Goal: Find specific page/section: Find specific page/section

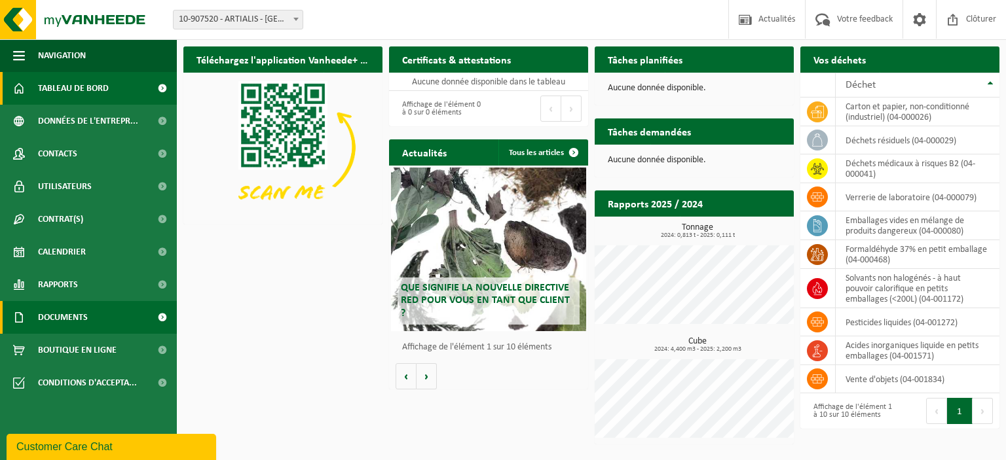
click at [52, 319] on span "Documents" at bounding box center [63, 317] width 50 height 33
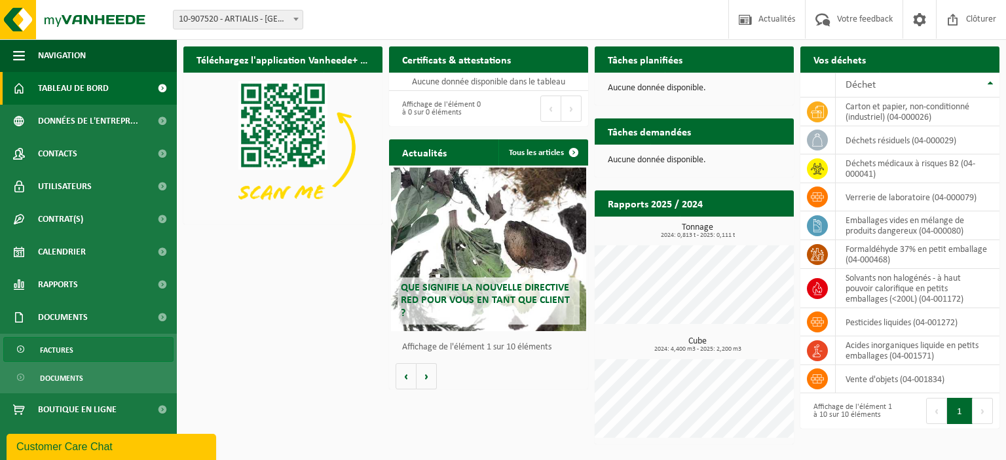
click at [60, 350] on span "Factures" at bounding box center [56, 350] width 33 height 25
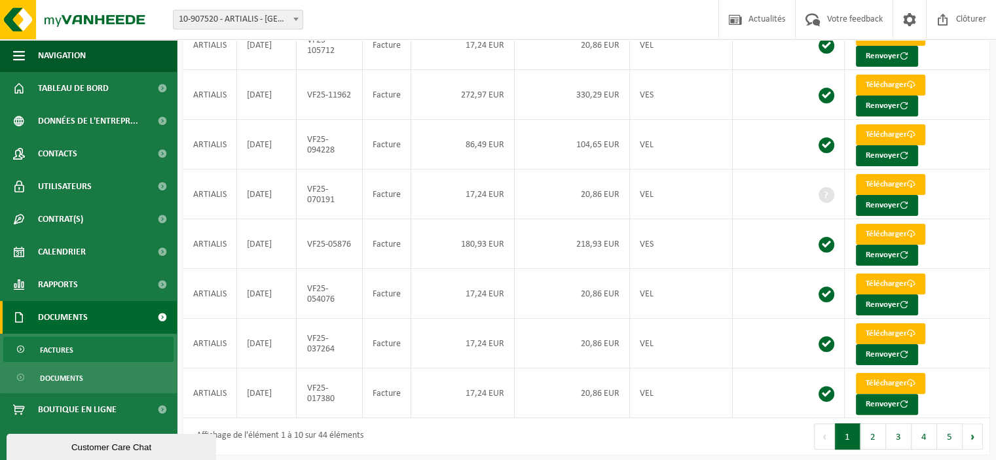
scroll to position [243, 0]
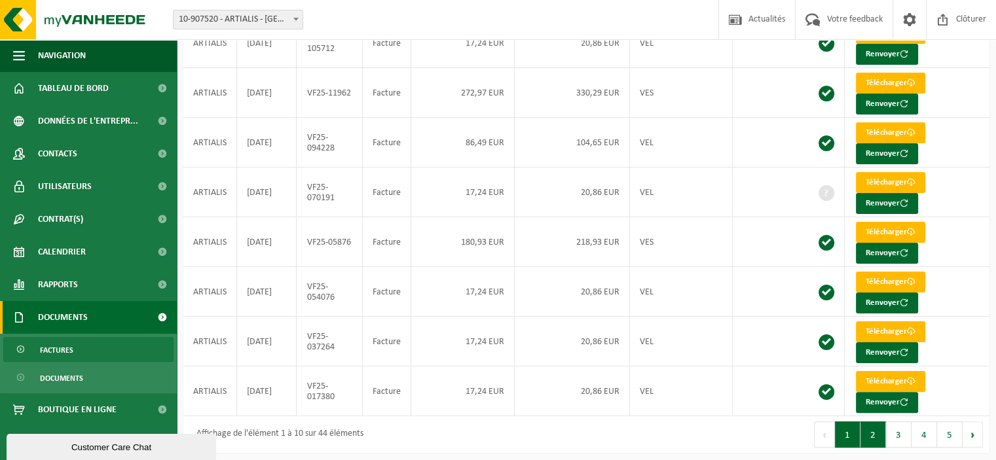
click at [876, 431] on button "2" at bounding box center [873, 435] width 26 height 26
click at [893, 430] on button "3" at bounding box center [899, 435] width 26 height 26
